Goal: Transaction & Acquisition: Purchase product/service

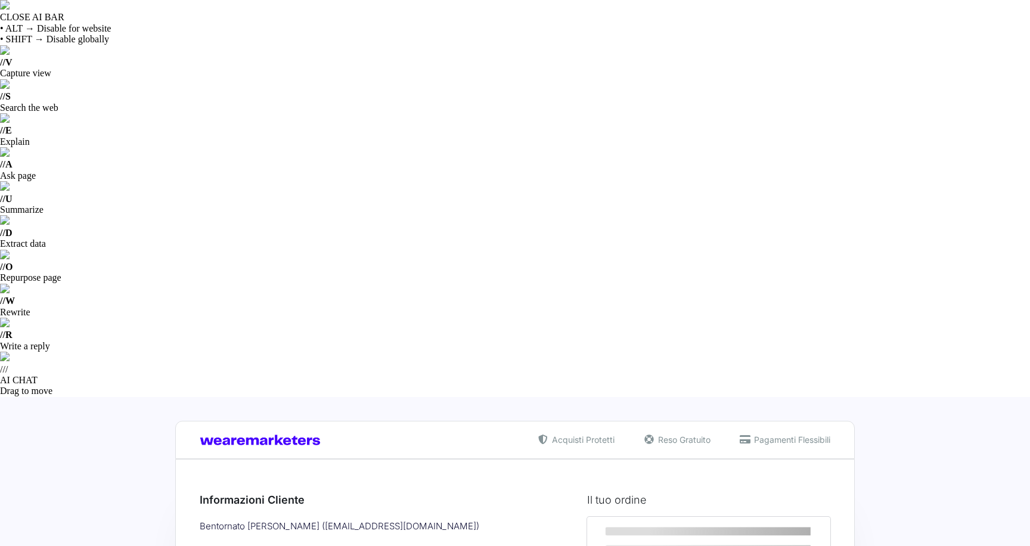
select select
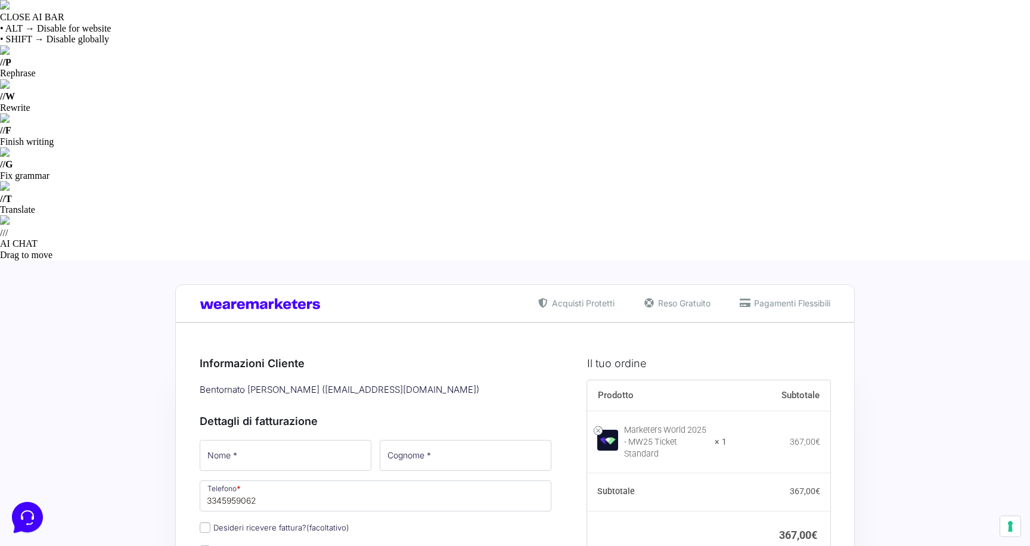
type input "MONETIZZANDO15"
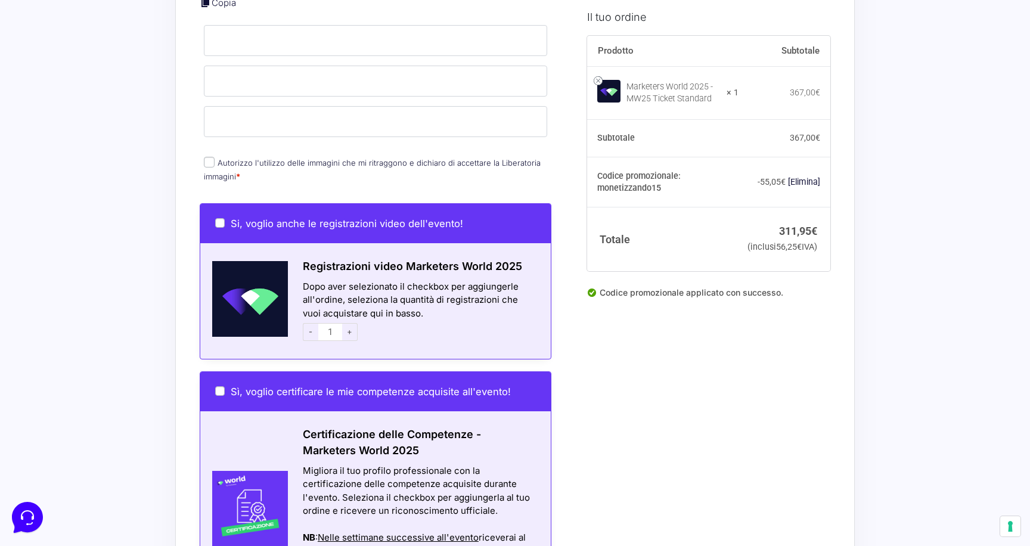
scroll to position [1045, 0]
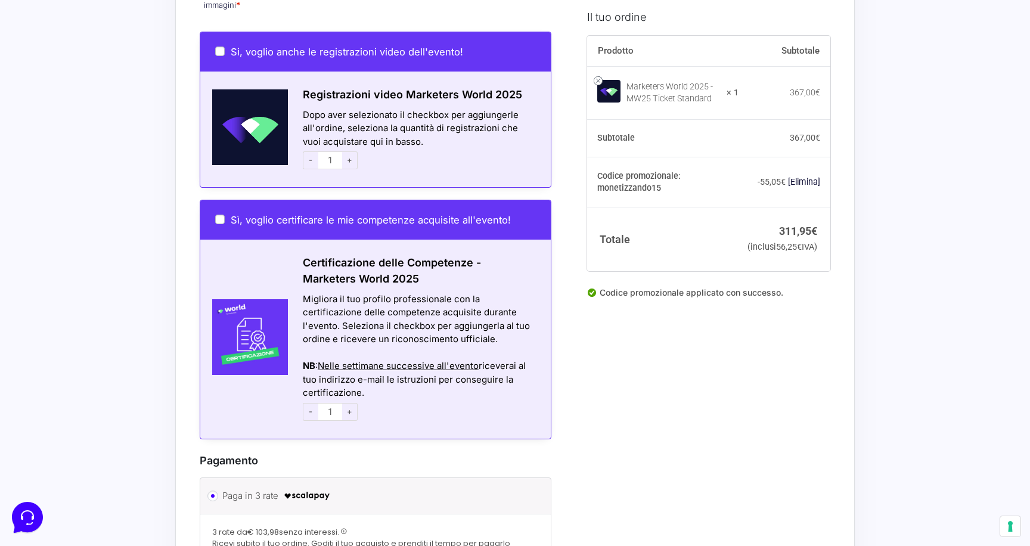
radio input "true"
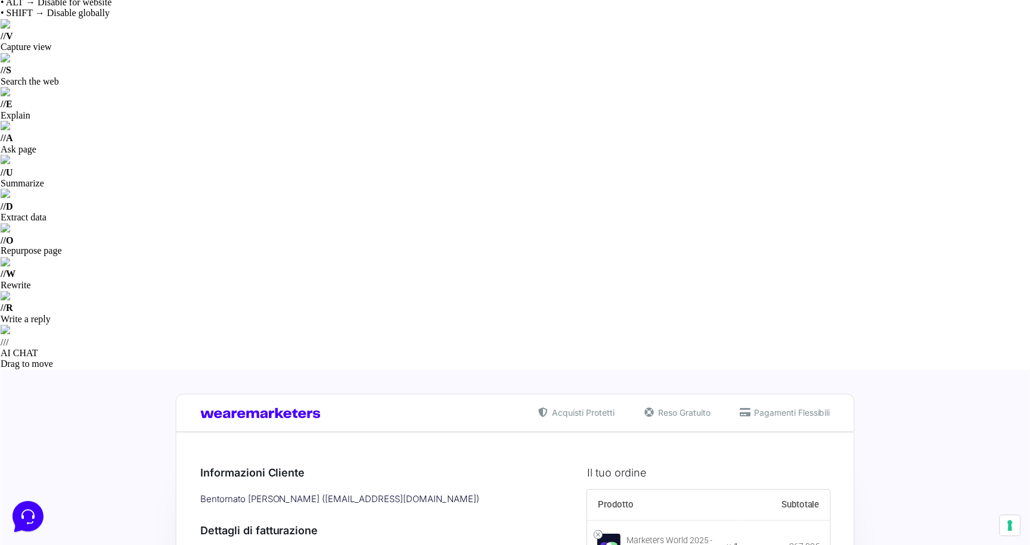
scroll to position [0, 0]
